Goal: Transaction & Acquisition: Purchase product/service

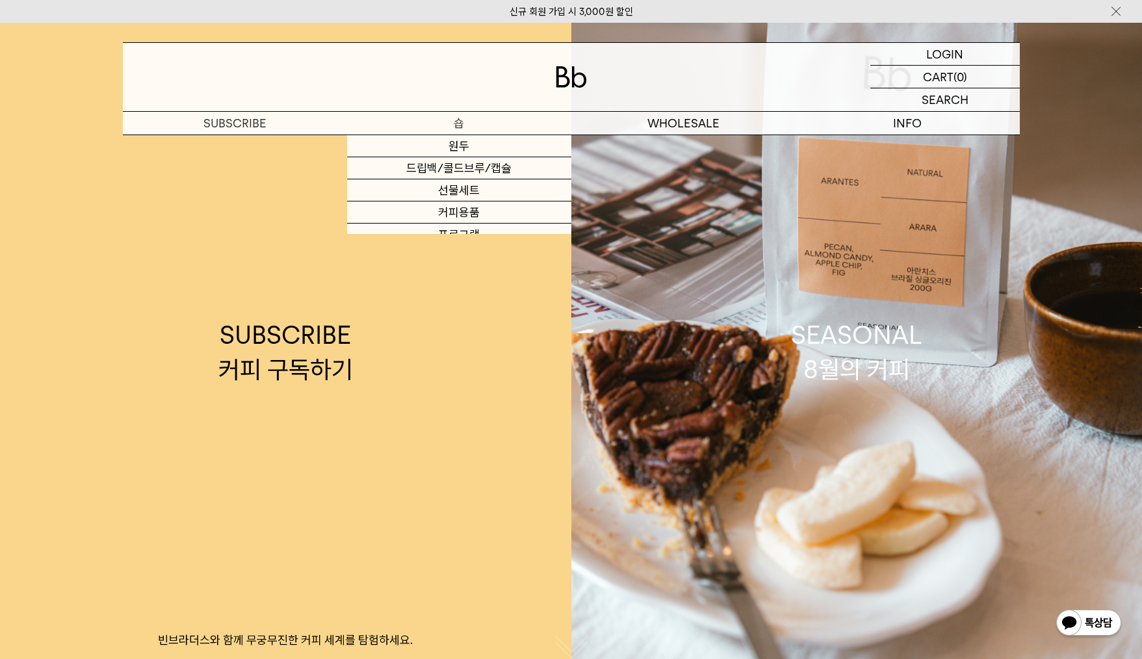
click at [468, 120] on p "숍" at bounding box center [459, 123] width 224 height 23
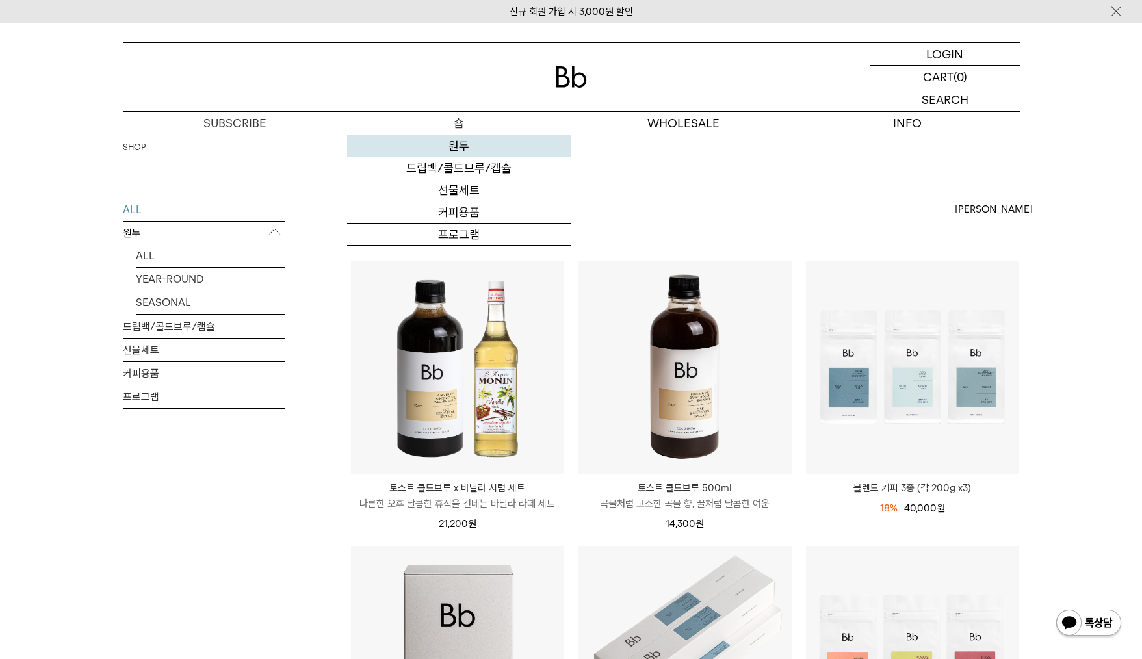
click at [457, 142] on link "원두" at bounding box center [459, 146] width 224 height 22
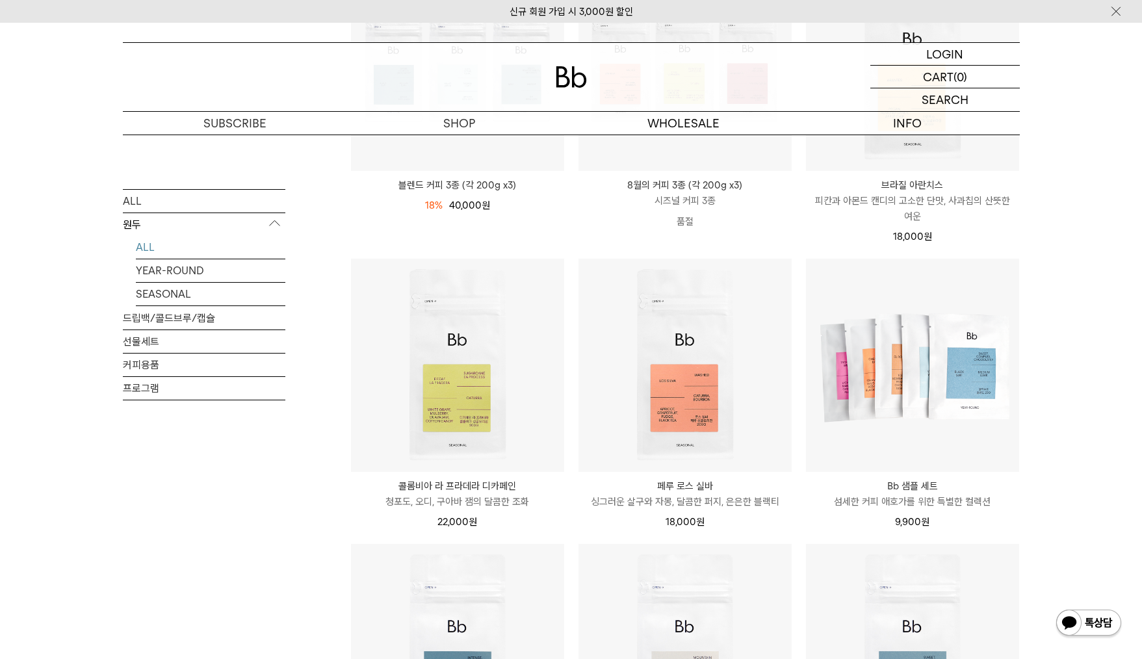
scroll to position [303, 0]
click at [1074, 420] on div "SHOP 원두 ALL 원두 ALL YEAR-ROUND SEASONAL 드립백/콜드브루/캡슐 선물세트 커피용품 프로그램 원두 최신순" at bounding box center [571, 537] width 1142 height 1412
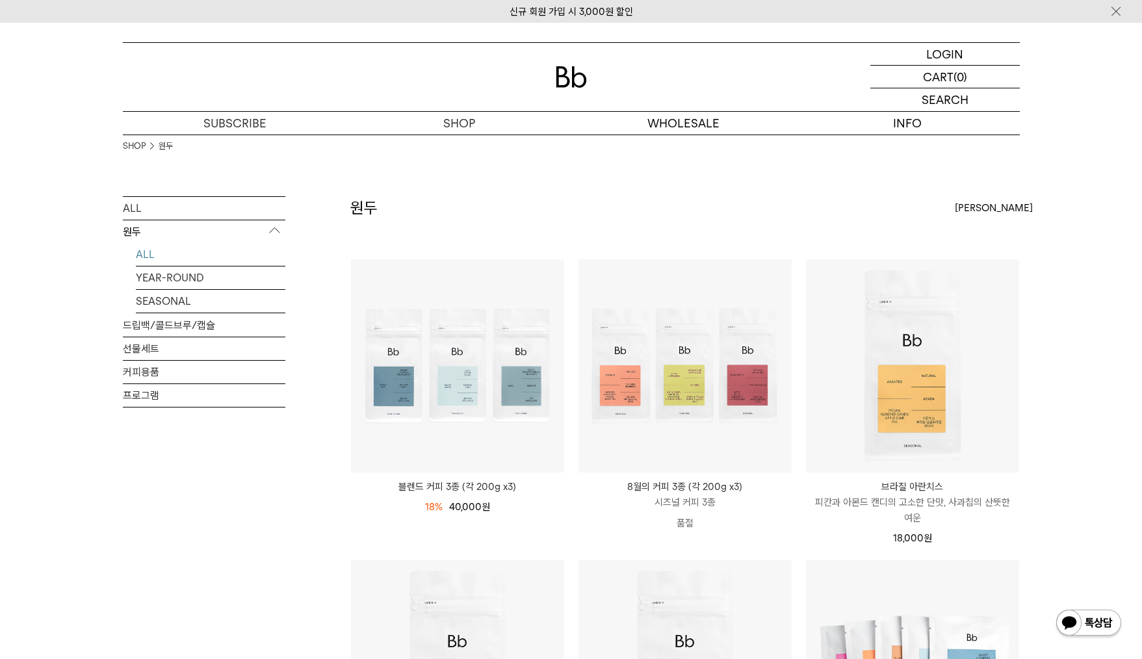
scroll to position [0, 0]
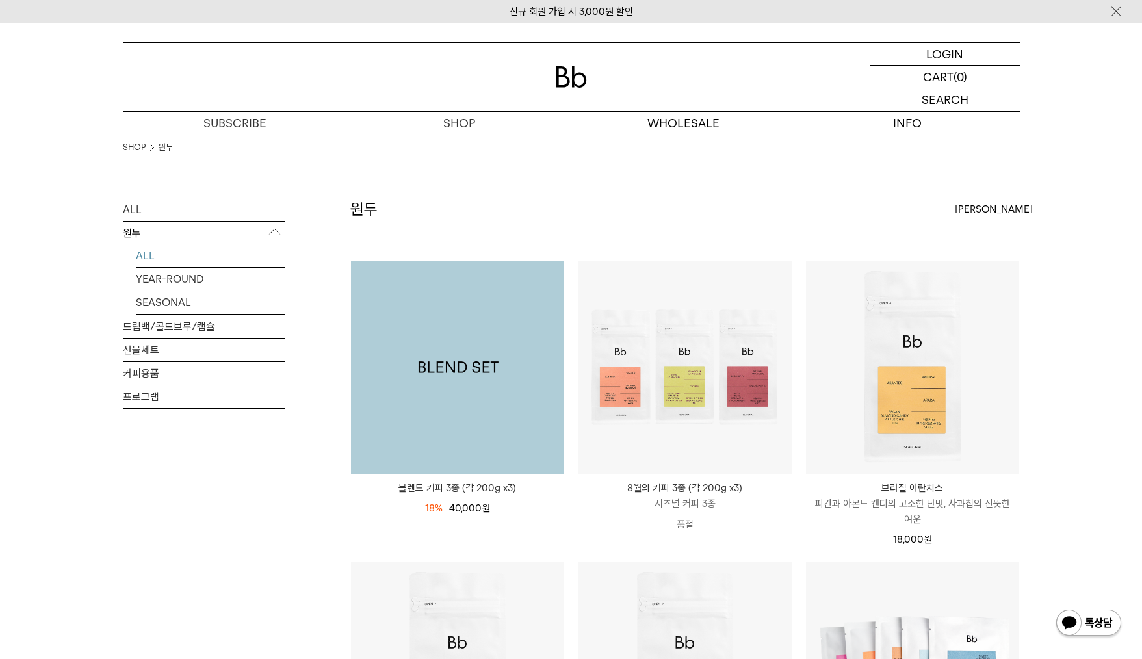
click at [467, 413] on img at bounding box center [457, 367] width 213 height 213
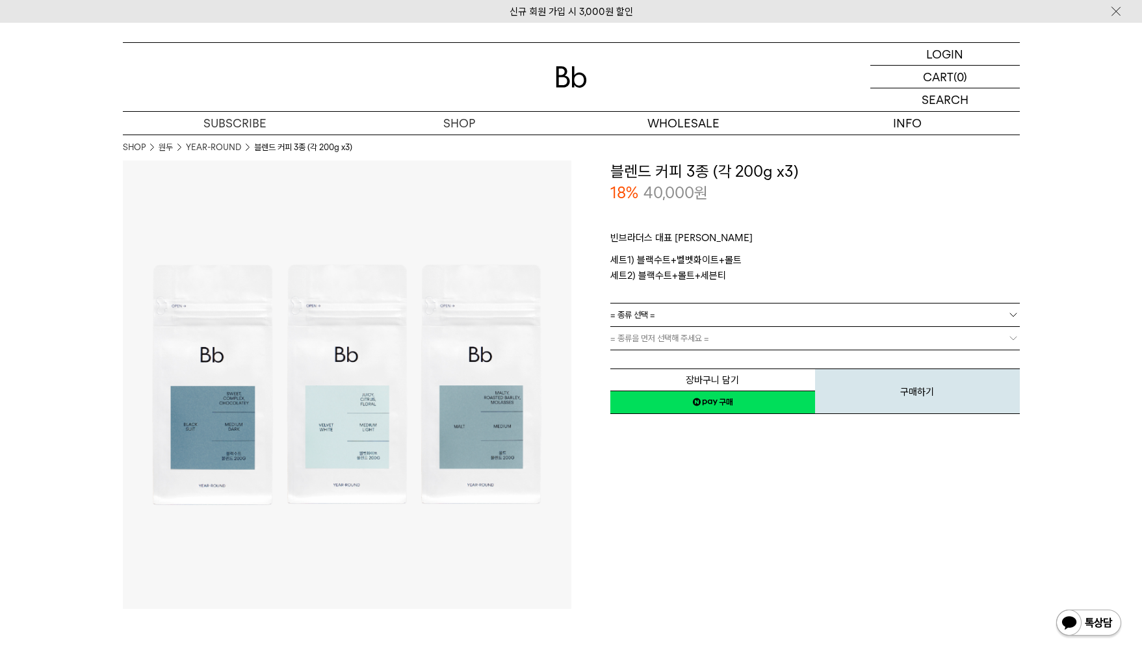
click at [771, 235] on p "빈브라더스 대표 [PERSON_NAME]" at bounding box center [814, 241] width 409 height 22
